Goal: Task Accomplishment & Management: Complete application form

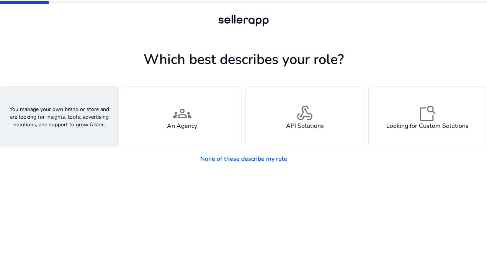
click at [98, 128] on div "person A Seller" at bounding box center [59, 117] width 118 height 61
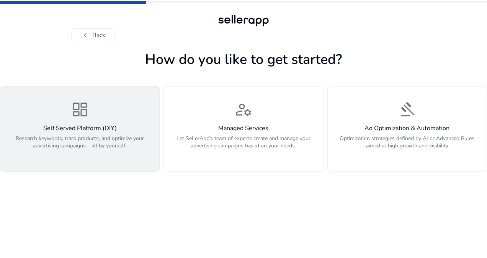
click at [108, 117] on div "dashboard Self Served Platform (DIY) Research keywords, track products, and opt…" at bounding box center [80, 128] width 150 height 57
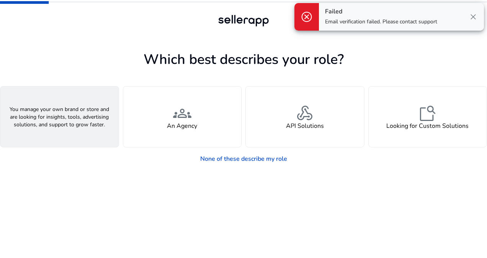
click at [74, 121] on div "person A Seller" at bounding box center [59, 117] width 118 height 61
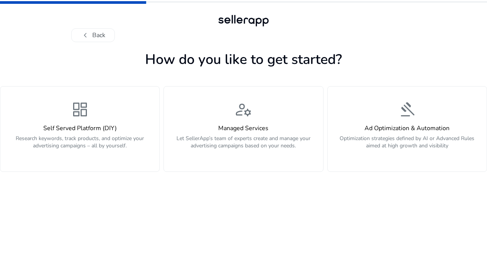
click at [98, 129] on h4 "Self Served Platform (DIY)" at bounding box center [80, 128] width 150 height 7
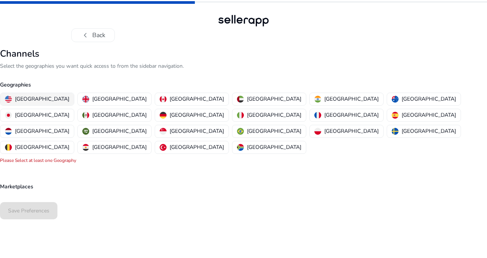
click at [36, 100] on p "[GEOGRAPHIC_DATA]" at bounding box center [42, 99] width 54 height 8
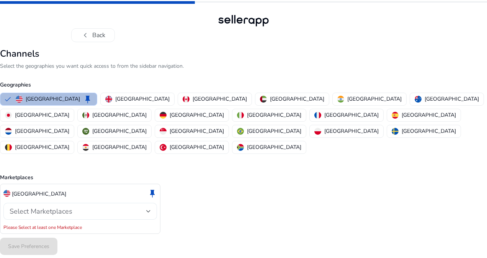
click at [146, 207] on div "Select Marketplaces" at bounding box center [78, 211] width 137 height 8
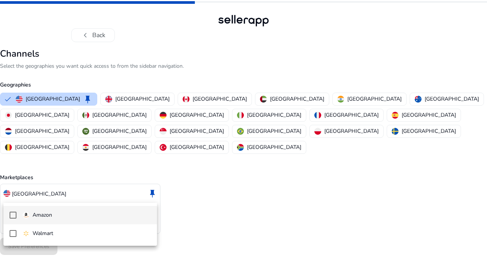
click at [116, 216] on span "Amazon" at bounding box center [87, 215] width 128 height 8
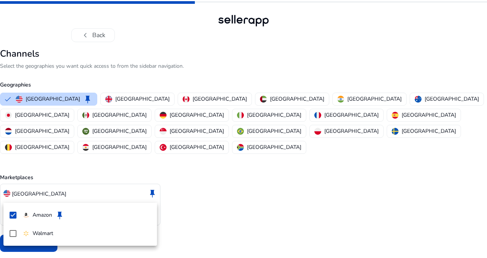
click at [234, 188] on div at bounding box center [243, 129] width 487 height 258
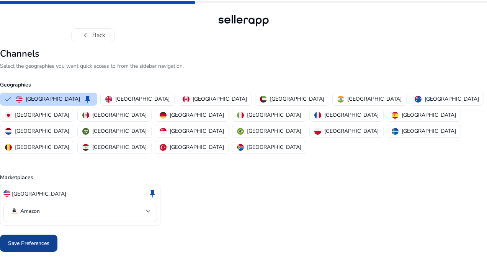
click at [45, 239] on span "Save Preferences" at bounding box center [28, 243] width 41 height 8
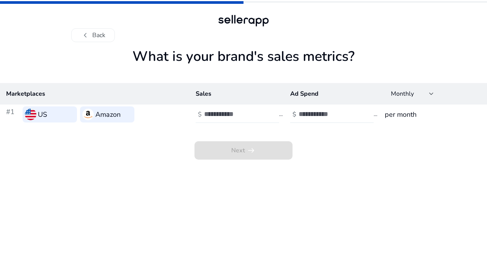
click at [224, 113] on input "number" at bounding box center [230, 114] width 52 height 8
type input "****"
click at [317, 111] on input "number" at bounding box center [325, 114] width 52 height 8
click at [413, 113] on h3 "per month" at bounding box center [433, 114] width 96 height 11
click at [318, 115] on input "number" at bounding box center [325, 114] width 52 height 8
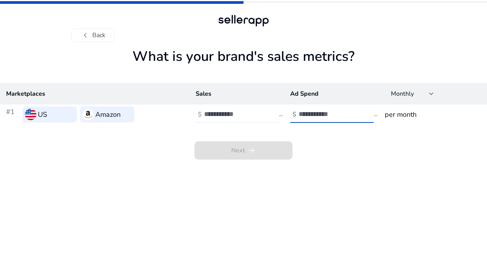
click at [266, 154] on span "Next arrow_right_alt" at bounding box center [244, 150] width 98 height 18
click at [311, 117] on input "number" at bounding box center [325, 114] width 52 height 8
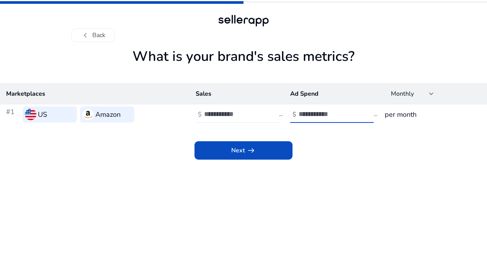
type input "*****"
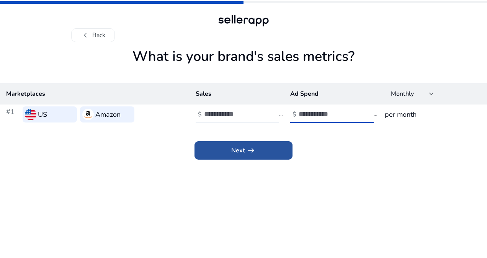
click at [254, 151] on span "arrow_right_alt" at bounding box center [251, 150] width 9 height 9
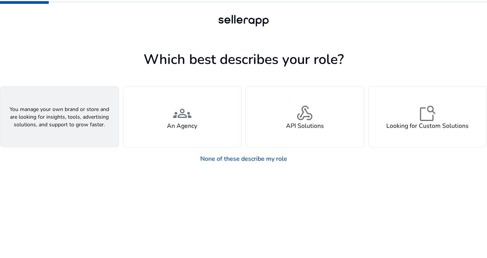
click at [68, 110] on span "person" at bounding box center [59, 113] width 18 height 18
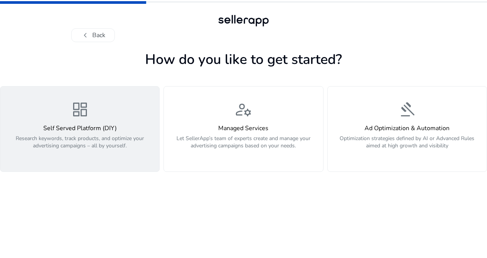
click at [114, 133] on div "Self Served Platform (DIY) Research keywords, track products, and optimize your…" at bounding box center [80, 141] width 150 height 33
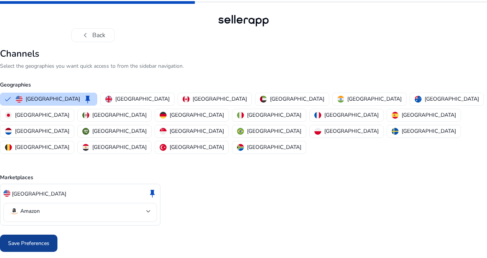
click at [44, 239] on span "Save Preferences" at bounding box center [28, 243] width 41 height 8
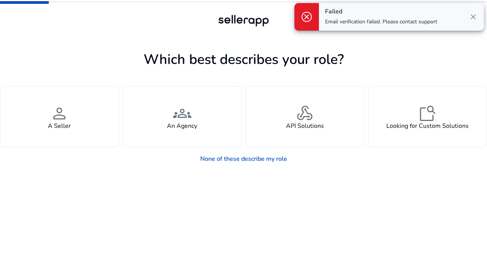
click at [58, 152] on div "None of these describe my role" at bounding box center [243, 156] width 487 height 19
click at [474, 17] on span "close" at bounding box center [473, 16] width 9 height 9
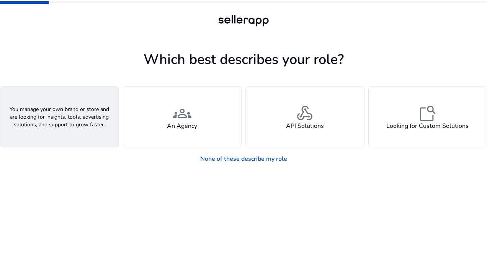
click at [78, 97] on div "person A Seller" at bounding box center [59, 117] width 118 height 61
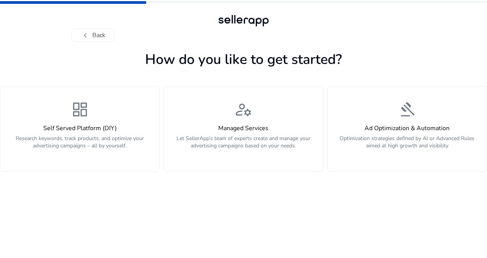
click at [121, 121] on div "dashboard Self Served Platform (DIY) Research keywords, track products, and opt…" at bounding box center [80, 128] width 150 height 57
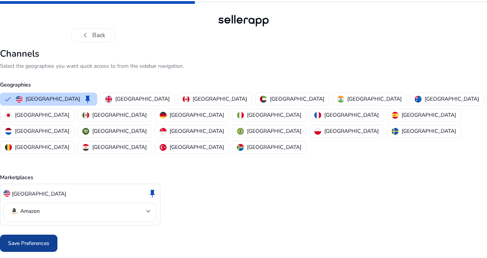
click at [31, 239] on span "Save Preferences" at bounding box center [28, 243] width 41 height 8
